Goal: Information Seeking & Learning: Find specific page/section

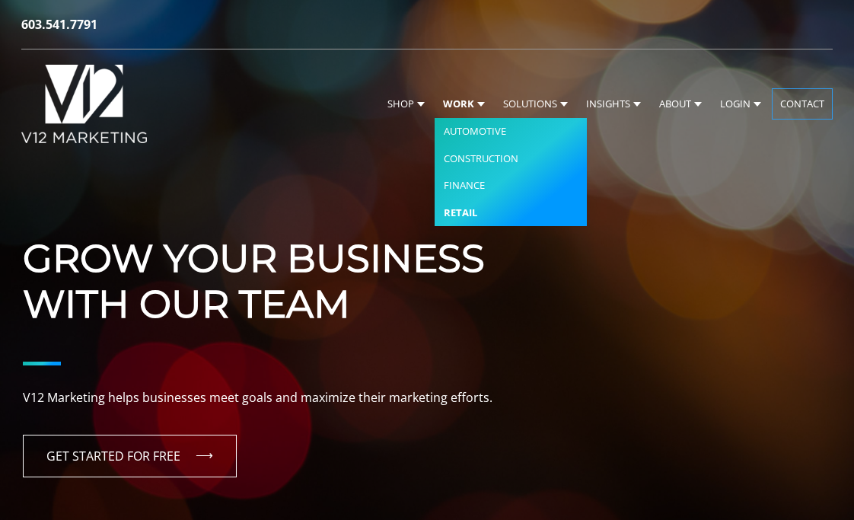
click at [459, 211] on link "Retail" at bounding box center [511, 212] width 152 height 27
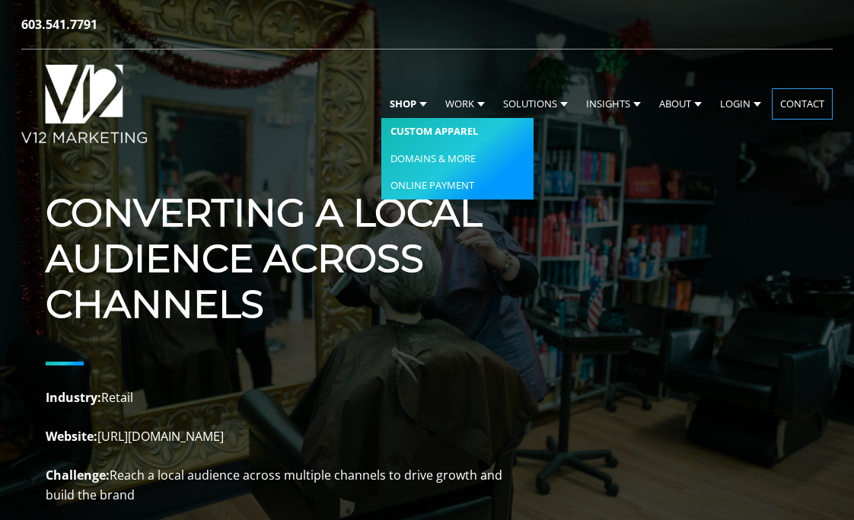
click at [408, 128] on link "Custom Apparel" at bounding box center [457, 131] width 152 height 27
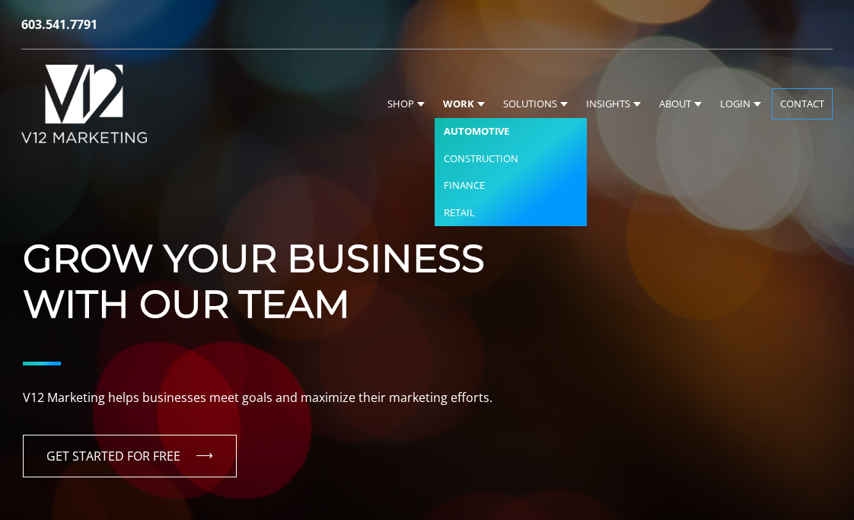
click at [470, 130] on link "Automotive" at bounding box center [511, 131] width 152 height 27
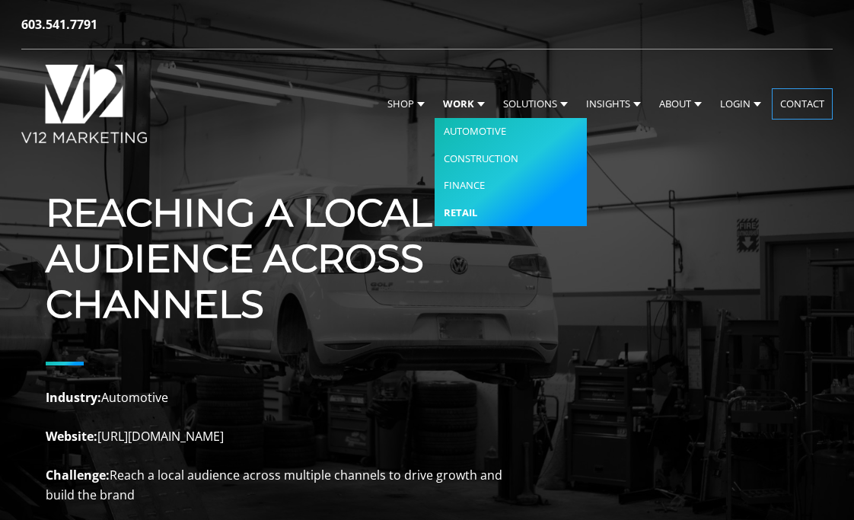
click at [458, 217] on link "Retail" at bounding box center [511, 212] width 152 height 27
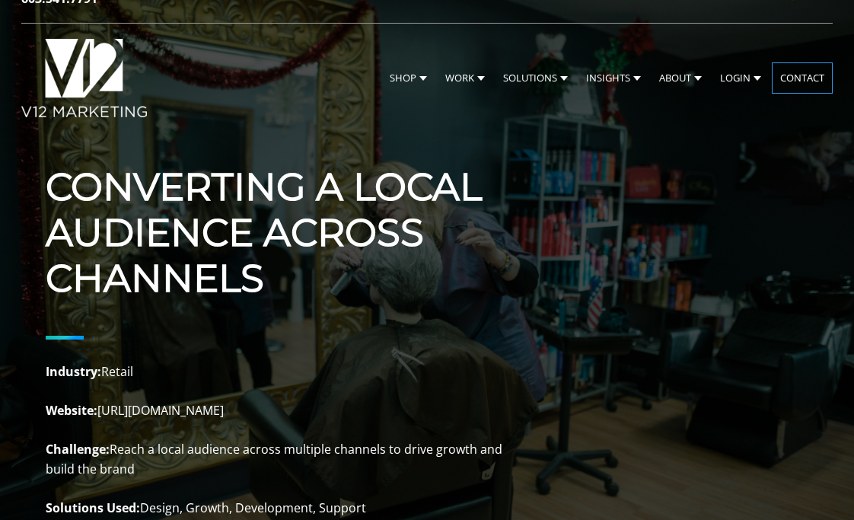
scroll to position [27, 0]
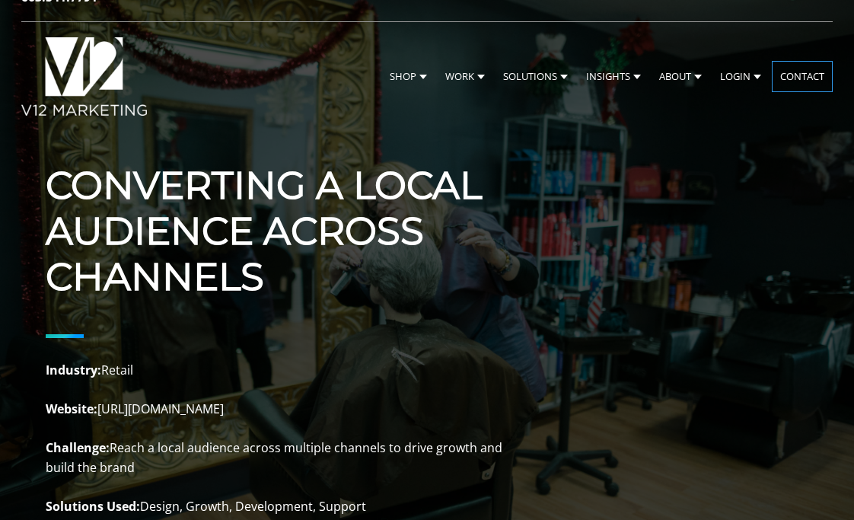
click at [171, 410] on p "Industry: Retail Website: [URL][DOMAIN_NAME] Challenge: Reach a local audience …" at bounding box center [274, 468] width 457 height 215
click at [171, 410] on p "Industry: Retail Website: https://modernlooknh.com Challenge: Reach a local aud…" at bounding box center [274, 468] width 457 height 215
click at [98, 410] on p "Industry: Retail Website: https://modernlooknh.com Challenge: Reach a local aud…" at bounding box center [274, 468] width 457 height 215
drag, startPoint x: 100, startPoint y: 410, endPoint x: 245, endPoint y: 417, distance: 144.8
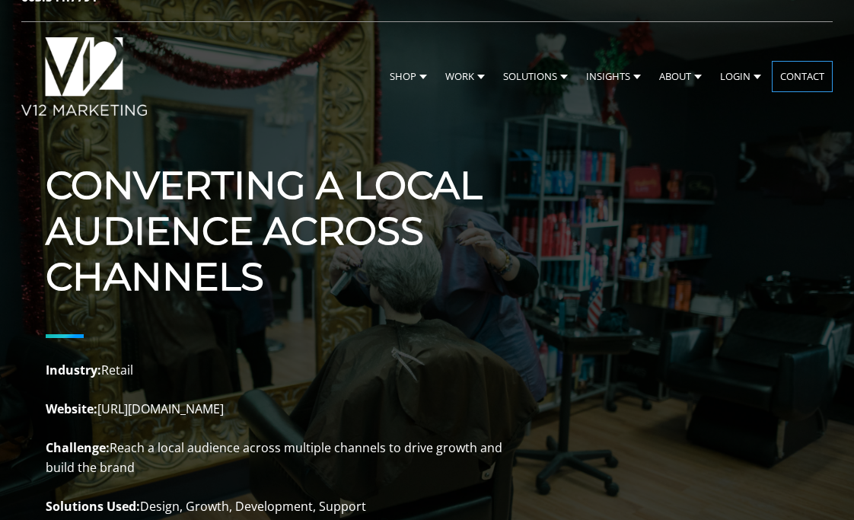
click at [245, 417] on p "Industry: Retail Website: https://modernlooknh.com Challenge: Reach a local aud…" at bounding box center [274, 468] width 457 height 215
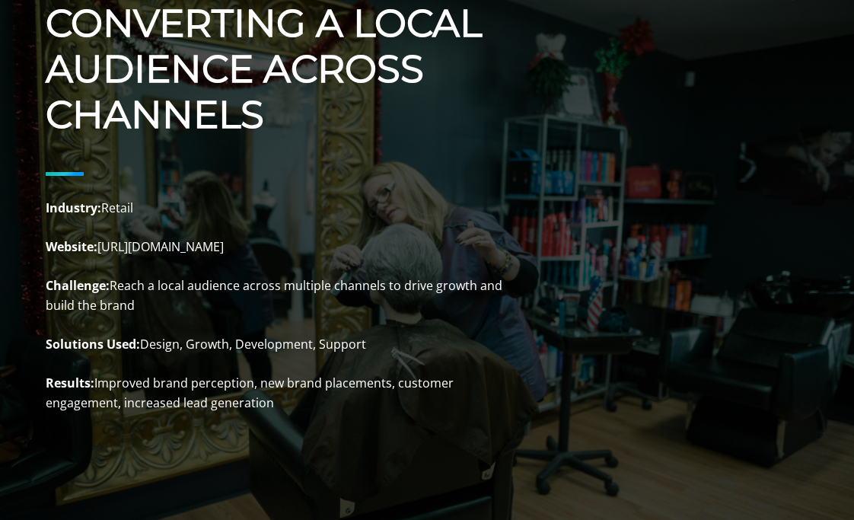
scroll to position [0, 0]
